Goal: Information Seeking & Learning: Compare options

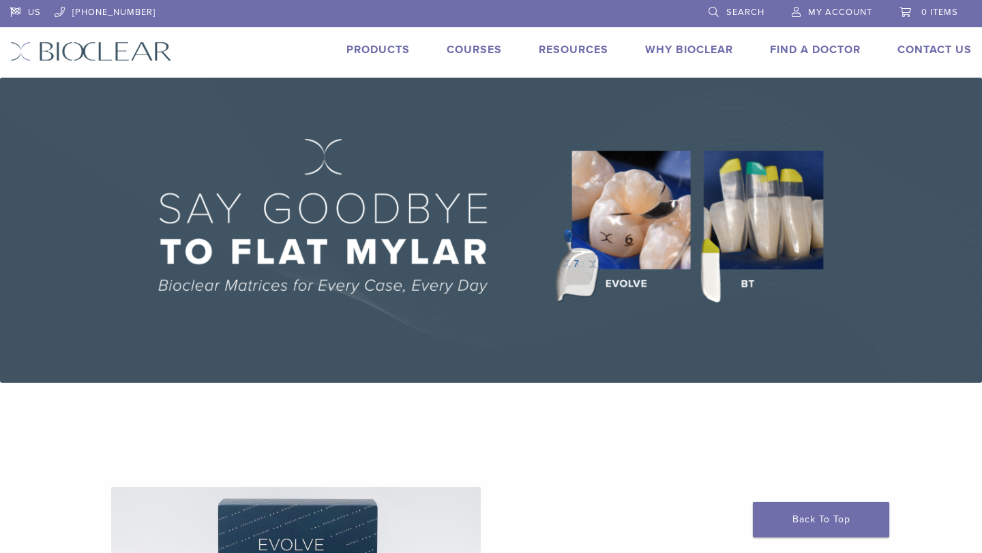
click at [367, 47] on link "Products" at bounding box center [377, 50] width 63 height 14
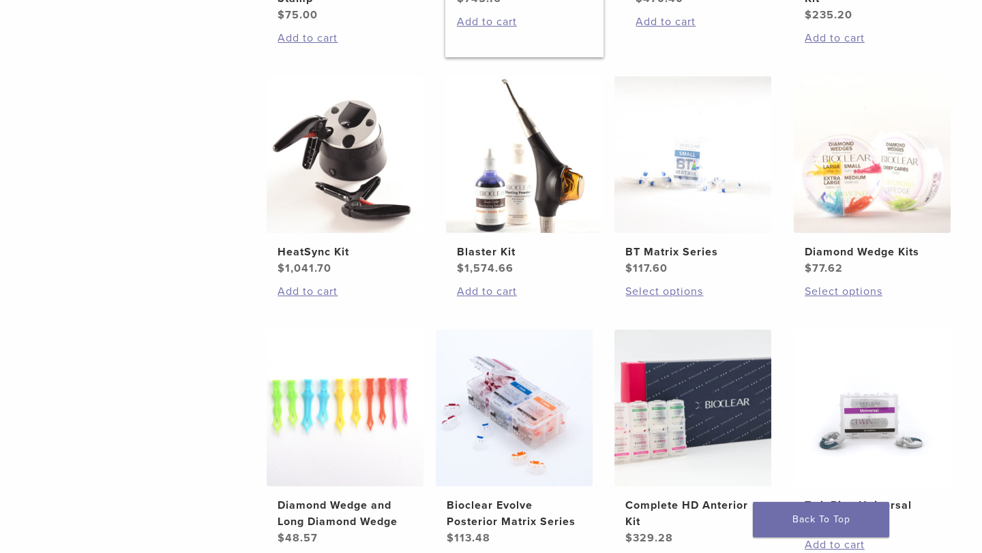
scroll to position [753, 0]
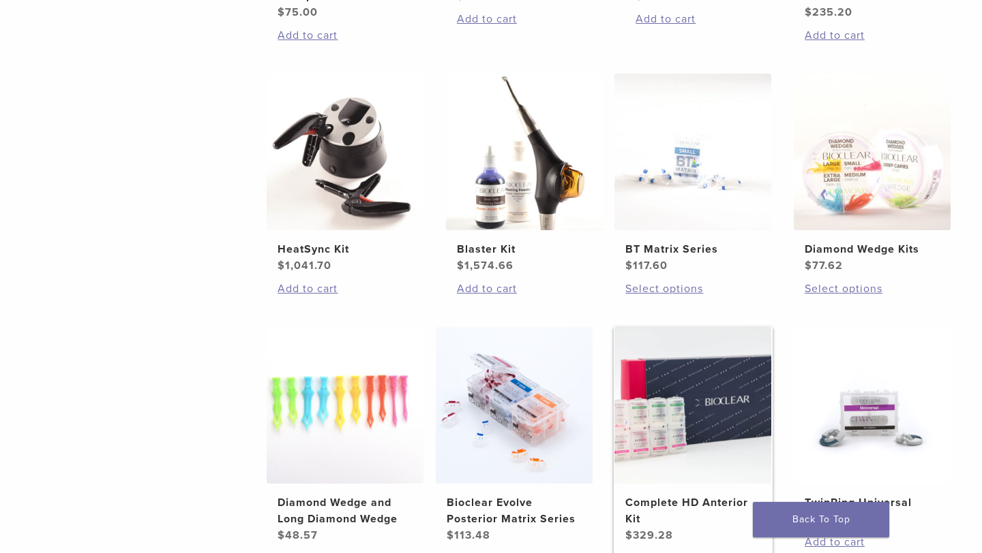
click at [698, 413] on img at bounding box center [692, 405] width 157 height 157
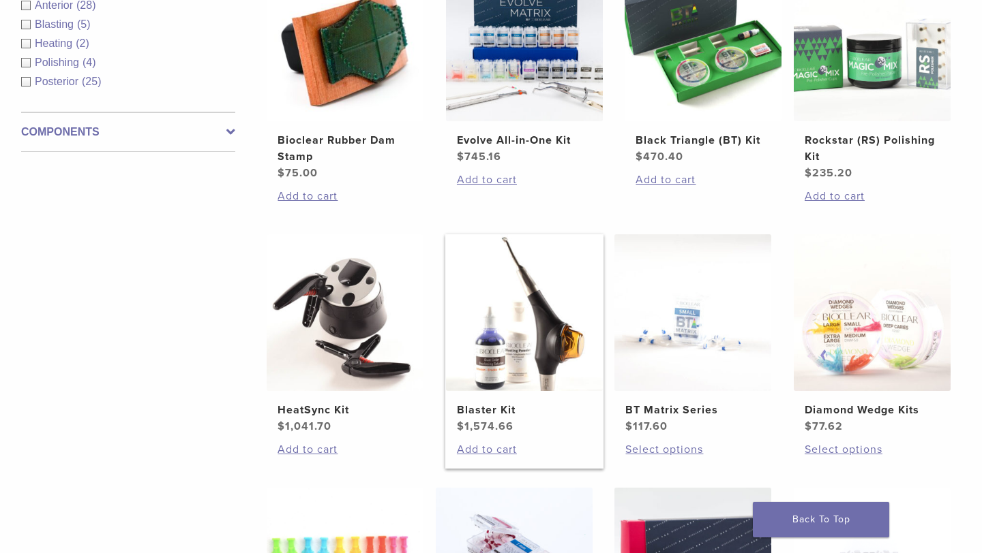
scroll to position [391, 0]
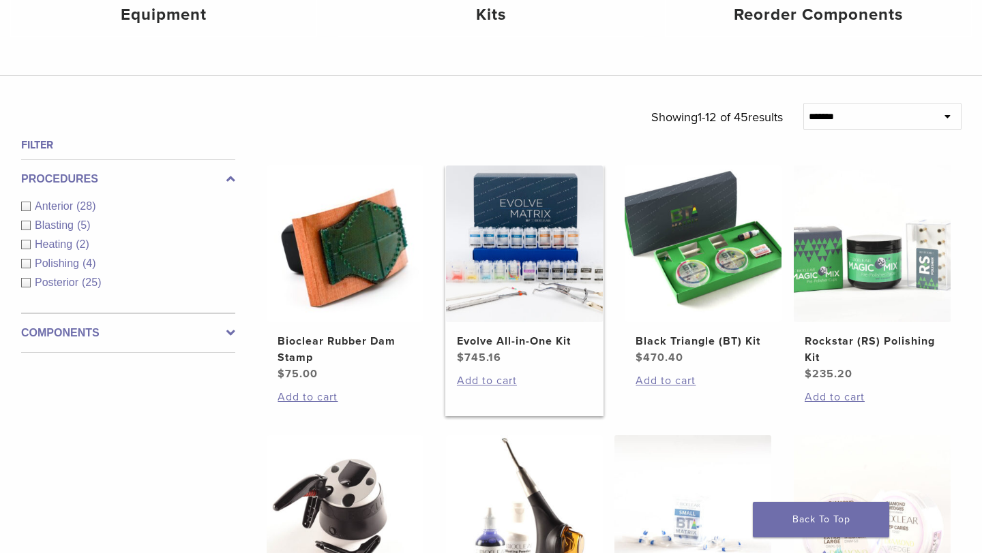
click at [551, 290] on img at bounding box center [524, 244] width 157 height 157
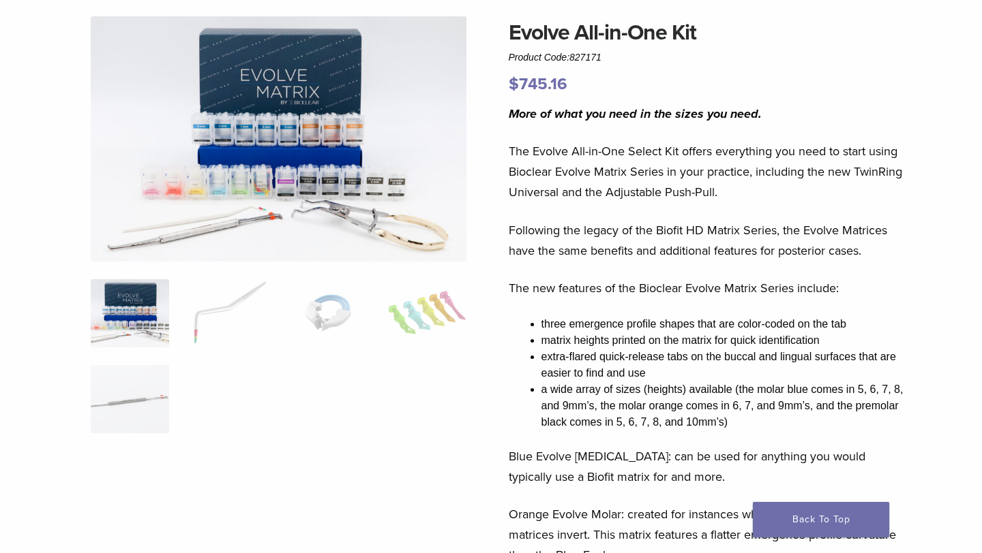
scroll to position [108, 0]
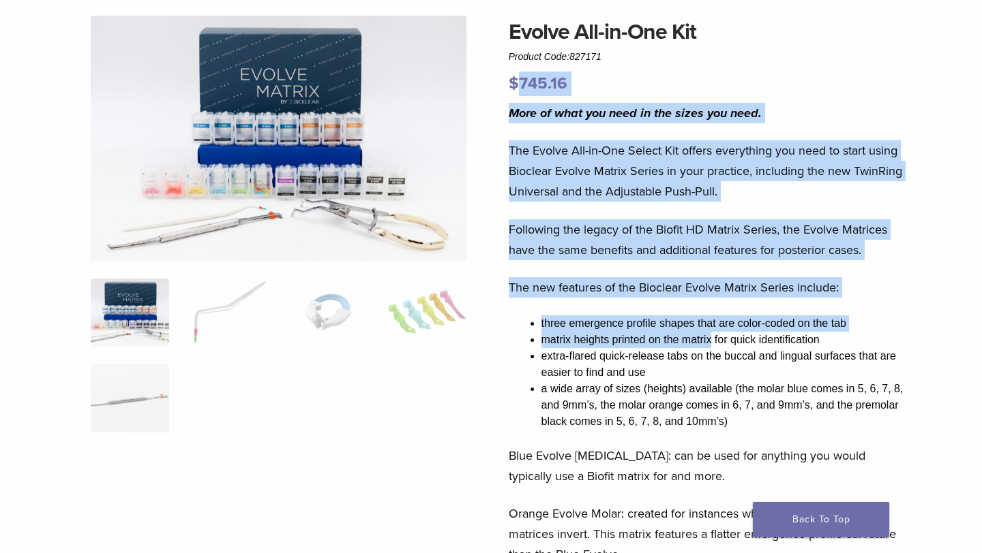
drag, startPoint x: 518, startPoint y: 80, endPoint x: 716, endPoint y: 352, distance: 335.7
click at [716, 350] on div "Evolve All-in-One Kit Product Code: 827171 $ 745.16 More of what you need in th…" at bounding box center [708, 491] width 401 height 951
click at [716, 352] on li "extra-flared quick-release tabs on the buccal and lingual surfaces that are eas…" at bounding box center [725, 364] width 368 height 33
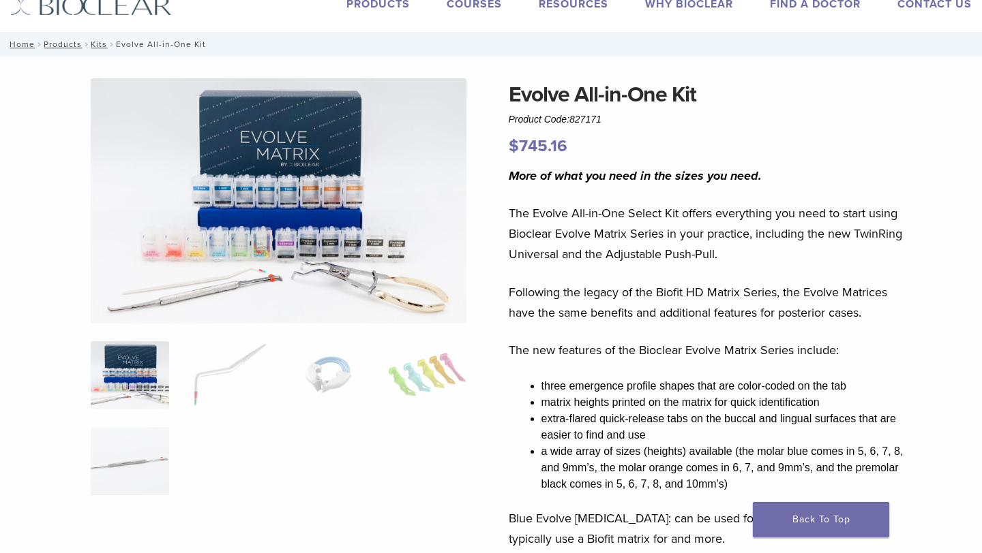
scroll to position [36, 0]
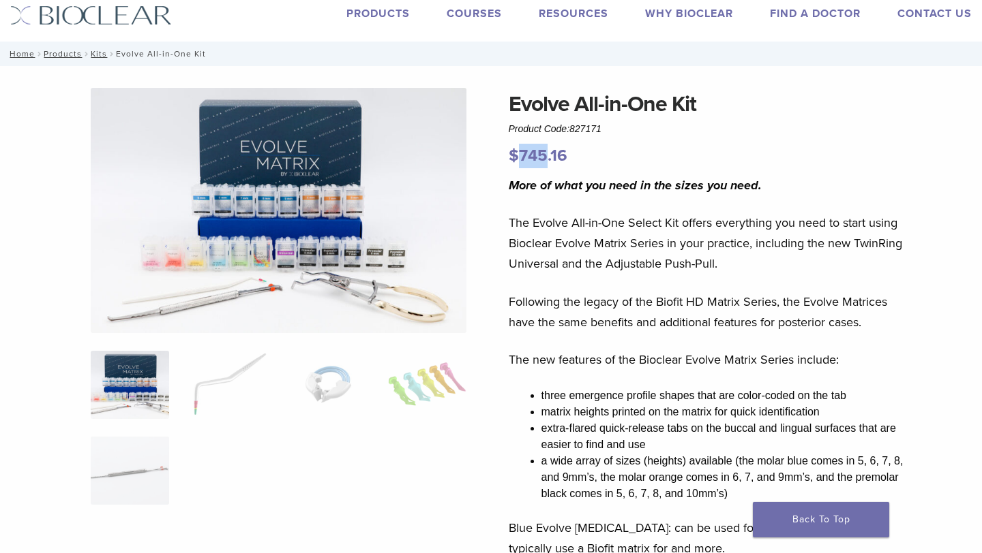
drag, startPoint x: 521, startPoint y: 160, endPoint x: 549, endPoint y: 160, distance: 27.9
click at [549, 160] on bdi "$ 745.16" at bounding box center [537, 156] width 59 height 20
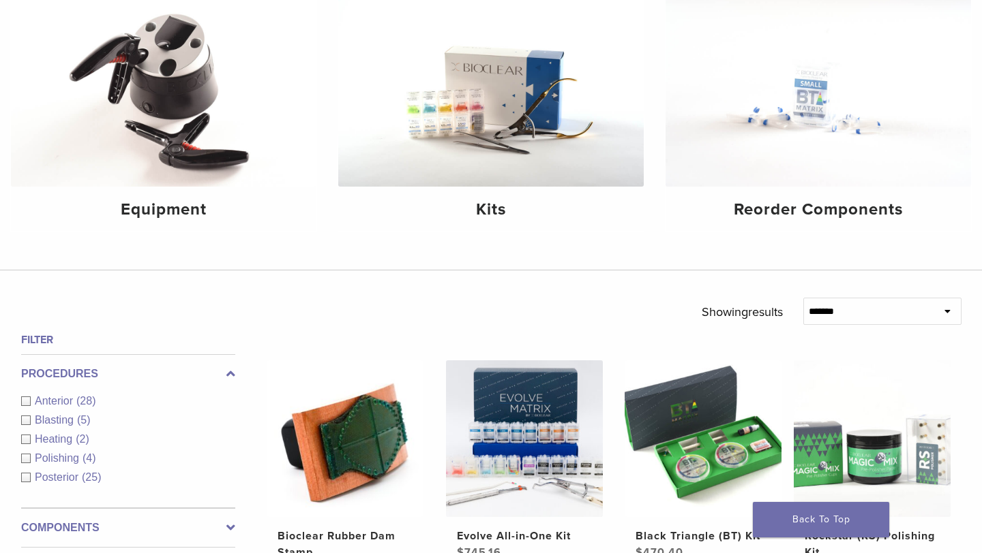
scroll to position [198, 0]
